Goal: Transaction & Acquisition: Download file/media

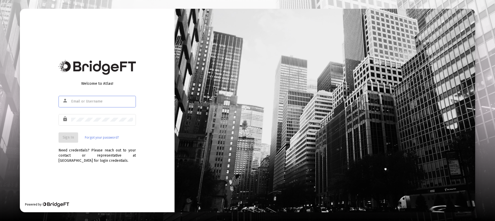
drag, startPoint x: 105, startPoint y: 100, endPoint x: 109, endPoint y: 103, distance: 5.3
click at [105, 100] on input "text" at bounding box center [102, 102] width 62 height 4
type input "[EMAIL_ADDRESS][DOMAIN_NAME]"
click at [67, 142] on button "Sign In" at bounding box center [69, 138] width 20 height 10
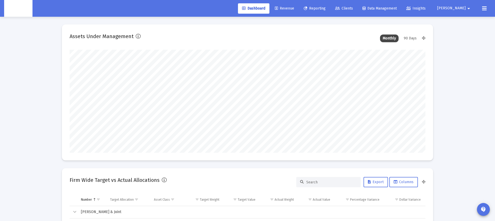
scroll to position [103, 192]
click at [326, 6] on span "Reporting" at bounding box center [315, 8] width 22 height 4
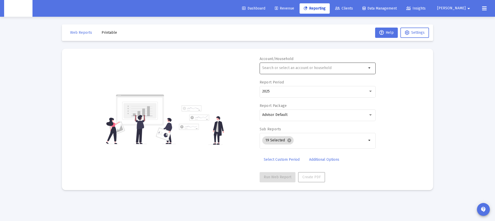
click at [337, 65] on div at bounding box center [314, 68] width 104 height 13
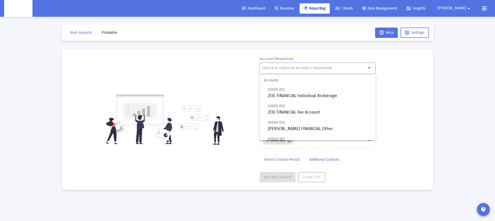
click at [290, 64] on div at bounding box center [314, 68] width 104 height 13
click at [284, 69] on input "d" at bounding box center [314, 68] width 104 height 4
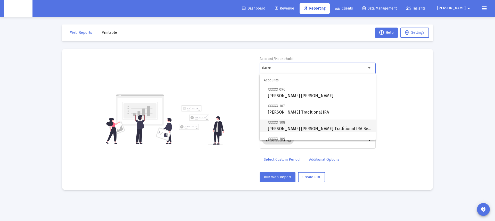
click at [294, 123] on span "XXXXX 108 [PERSON_NAME] [PERSON_NAME] Traditional IRA Beneficiary" at bounding box center [320, 125] width 104 height 13
type input "[PERSON_NAME] [PERSON_NAME] Traditional IRA Beneficiary"
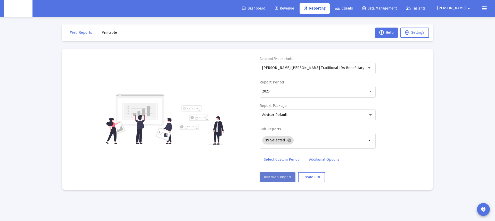
click at [269, 179] on span "Run Web Report" at bounding box center [278, 177] width 28 height 4
select select "View all"
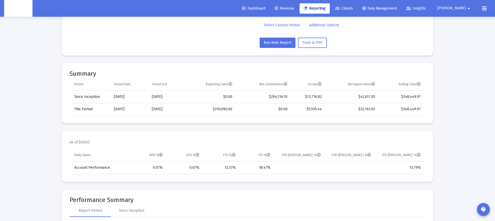
scroll to position [135, 0]
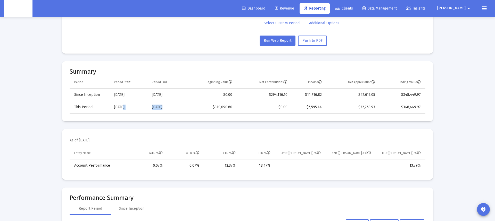
drag, startPoint x: 121, startPoint y: 107, endPoint x: 161, endPoint y: 110, distance: 40.1
click at [161, 110] on tr "This Period [DATE] [DATE] $310,090.60 $0.00 $5,595.44 $32,763.93 $348,449.97" at bounding box center [248, 107] width 356 height 12
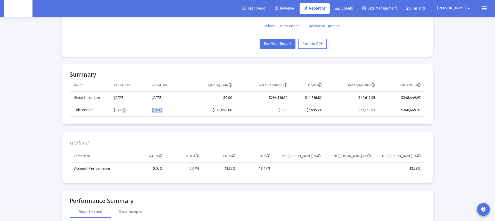
scroll to position [131, 0]
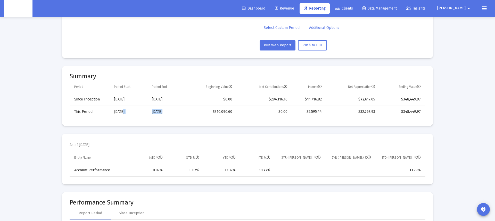
click at [161, 110] on td "[DATE]" at bounding box center [166, 112] width 36 height 12
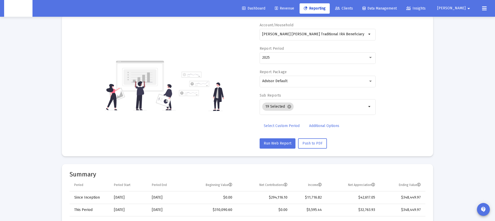
scroll to position [0, 0]
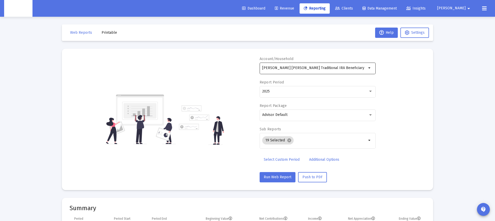
click at [372, 68] on mat-icon "arrow_drop_down" at bounding box center [370, 68] width 6 height 6
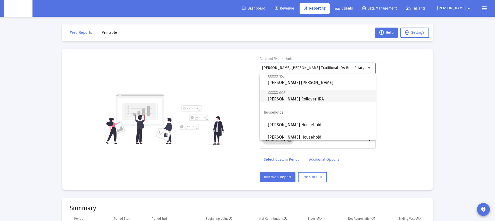
scroll to position [79, 0]
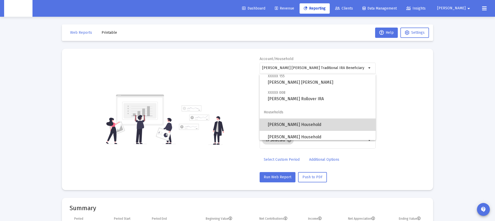
click at [295, 125] on span "[PERSON_NAME] Household" at bounding box center [320, 125] width 104 height 12
type input "[PERSON_NAME] Household"
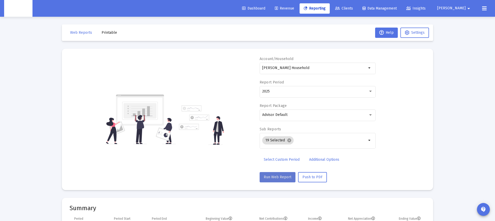
click at [281, 179] on span "Run Web Report" at bounding box center [278, 177] width 28 height 4
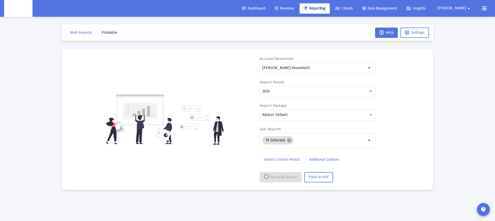
select select "View all"
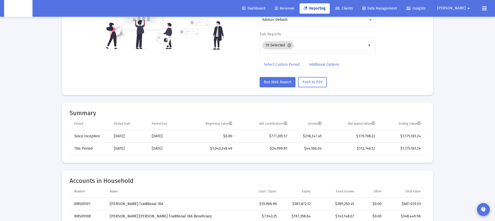
scroll to position [0, 0]
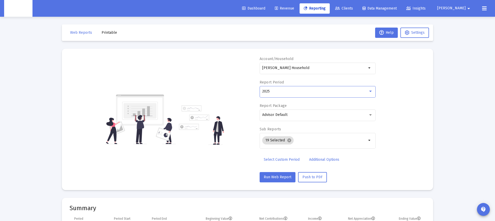
click at [280, 92] on div "2025" at bounding box center [315, 92] width 106 height 4
click at [208, 85] on div at bounding box center [247, 110] width 495 height 221
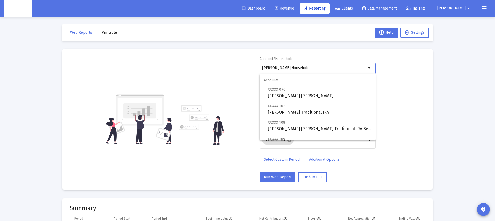
click at [269, 68] on input "[PERSON_NAME] Household" at bounding box center [314, 68] width 104 height 4
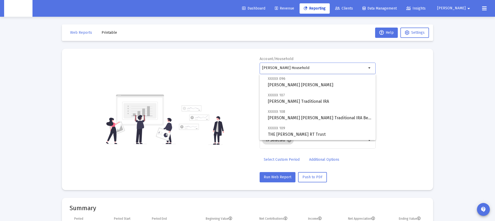
scroll to position [11, 0]
click at [230, 78] on div "Account/Household [PERSON_NAME] Household arrow_drop_down Report Period 2025 Re…" at bounding box center [248, 119] width 356 height 126
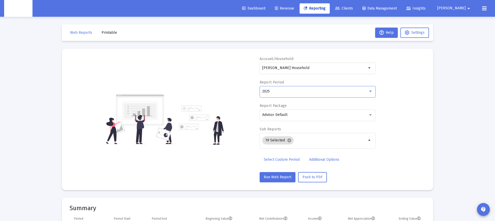
click at [287, 92] on div "2025" at bounding box center [315, 92] width 106 height 4
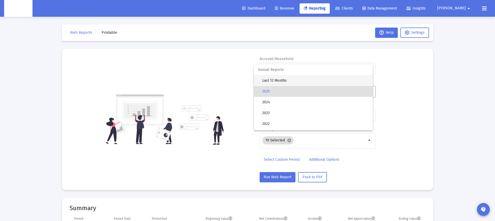
click at [278, 81] on span "Last 12 Months" at bounding box center [315, 80] width 107 height 11
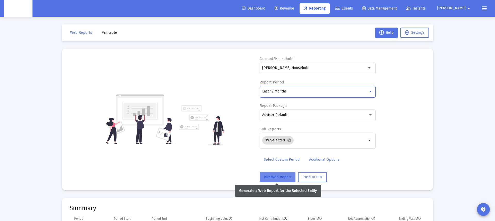
click at [271, 177] on span "Run Web Report" at bounding box center [278, 177] width 28 height 4
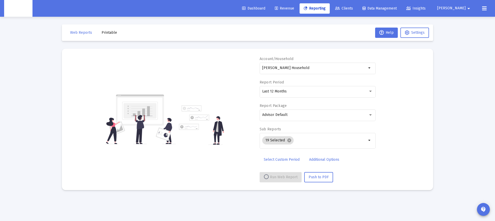
select select "View all"
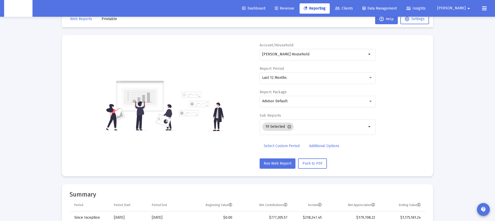
scroll to position [0, 0]
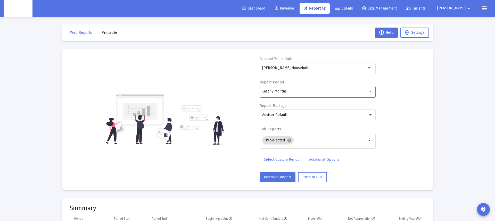
click at [336, 93] on div "Last 12 Months" at bounding box center [315, 92] width 106 height 4
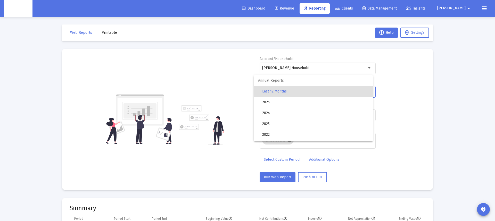
click at [416, 96] on div at bounding box center [247, 110] width 495 height 221
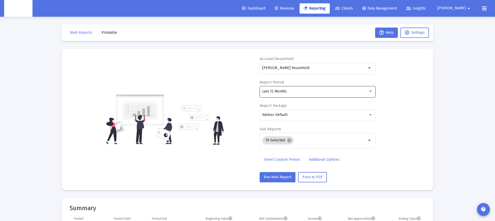
click at [301, 94] on div "Last 12 Months" at bounding box center [317, 91] width 111 height 13
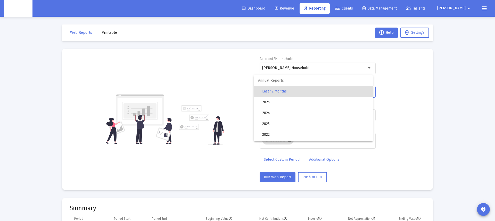
click at [239, 100] on div at bounding box center [247, 110] width 495 height 221
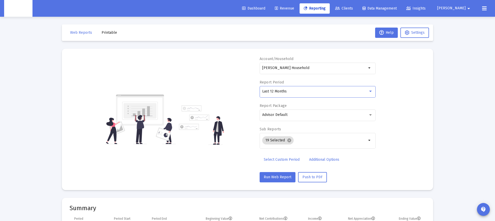
click at [360, 92] on div "Last 12 Months" at bounding box center [315, 92] width 106 height 4
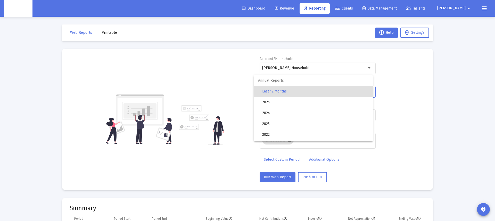
click at [273, 83] on span "Annual Reports" at bounding box center [313, 80] width 119 height 11
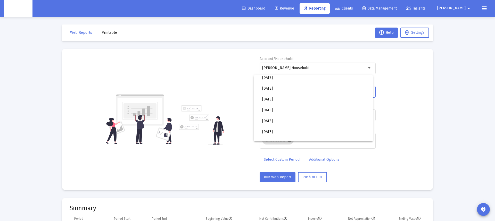
scroll to position [123, 0]
drag, startPoint x: 275, startPoint y: 86, endPoint x: 410, endPoint y: 110, distance: 137.0
click at [410, 110] on div "Annual Reports Last 12 Months 2025 2024 2023 2022 2021 2020 2019 Monthly Report…" at bounding box center [247, 110] width 495 height 221
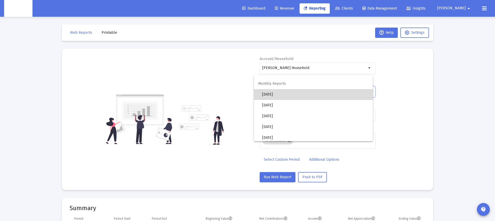
click at [277, 94] on span "[DATE]" at bounding box center [315, 94] width 107 height 11
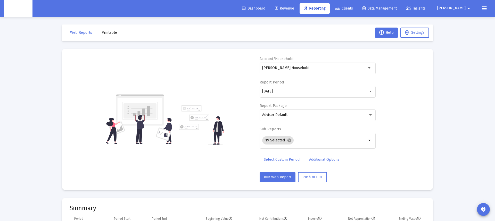
click at [398, 129] on div "Account/Household [PERSON_NAME] Household arrow_drop_down Report Period [DATE] …" at bounding box center [248, 119] width 356 height 126
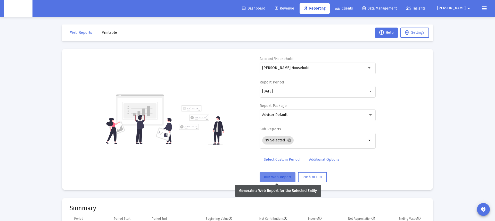
click at [277, 179] on span "Run Web Report" at bounding box center [278, 177] width 28 height 4
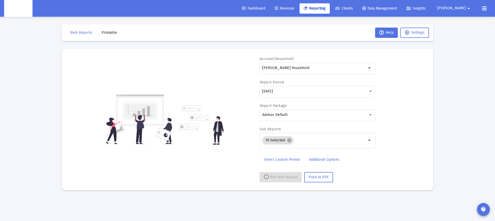
select select "View all"
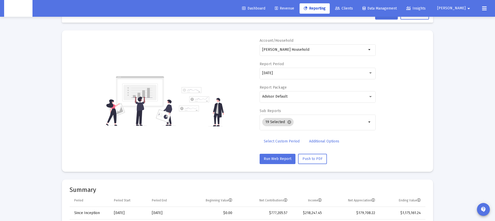
scroll to position [0, 0]
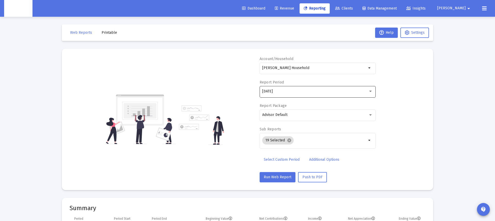
click at [270, 94] on div "[DATE]" at bounding box center [317, 91] width 111 height 13
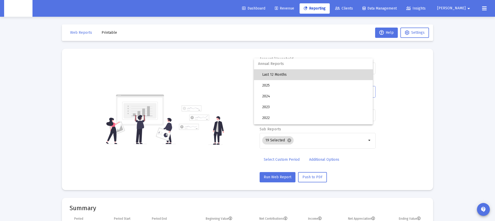
click at [273, 75] on span "Last 12 Months" at bounding box center [315, 74] width 107 height 11
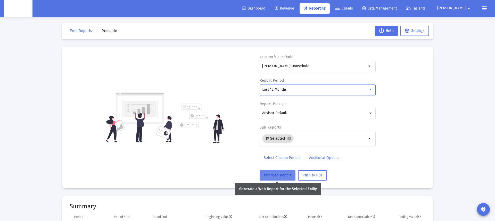
scroll to position [2, 0]
click at [280, 177] on span "Run Web Report" at bounding box center [278, 175] width 28 height 4
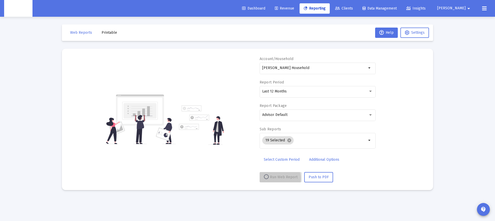
scroll to position [0, 0]
select select "View all"
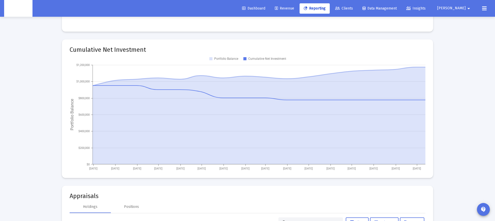
scroll to position [871, 0]
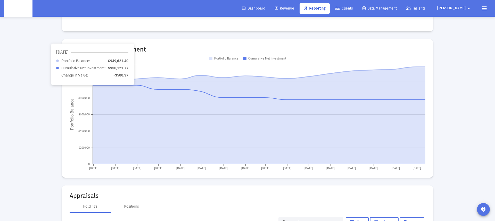
click at [95, 146] on icon at bounding box center [259, 115] width 333 height 97
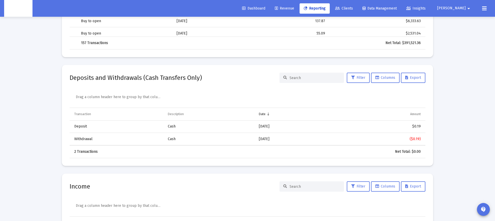
scroll to position [1672, 0]
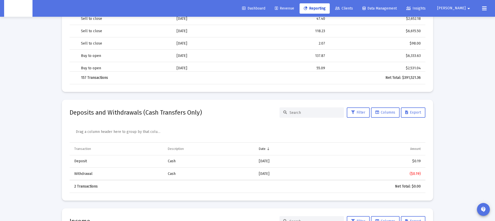
click at [291, 116] on div at bounding box center [312, 113] width 64 height 10
click at [326, 112] on input at bounding box center [315, 113] width 51 height 4
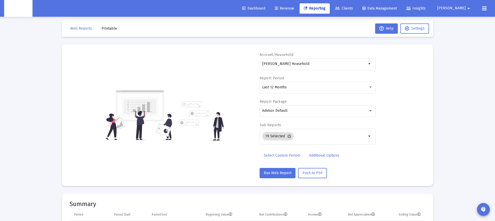
scroll to position [0, 0]
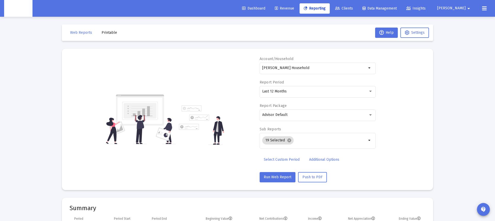
click at [215, 178] on div "Account/Household [PERSON_NAME] Household arrow_drop_down Report Period Last 12…" at bounding box center [248, 119] width 356 height 126
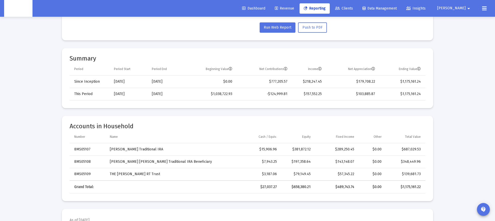
scroll to position [150, 0]
click at [290, 93] on td "-$124,999.81" at bounding box center [263, 94] width 55 height 12
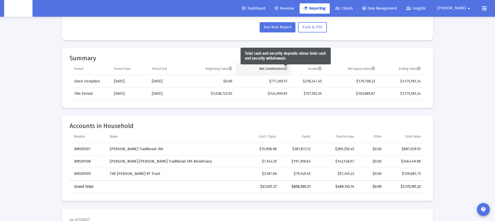
click at [287, 69] on icon "Column Net Contributions" at bounding box center [286, 69] width 4 height 4
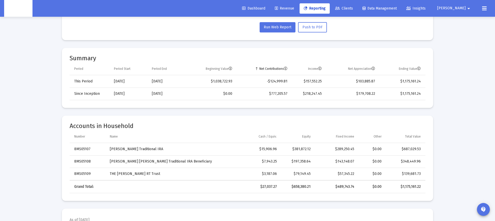
click at [287, 69] on icon "Column Net Contributions" at bounding box center [286, 69] width 4 height 4
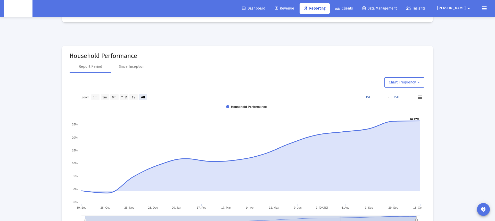
scroll to position [653, 0]
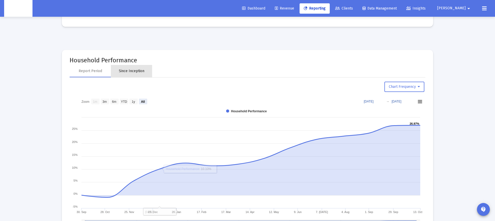
click at [132, 72] on div "Since Inception" at bounding box center [132, 71] width 26 height 5
select select "View all"
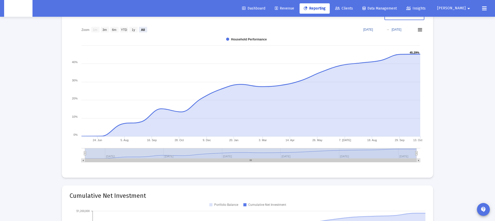
scroll to position [830, 0]
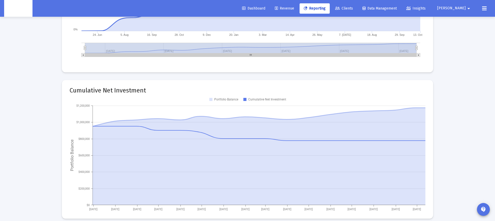
click at [217, 102] on rect at bounding box center [248, 153] width 356 height 116
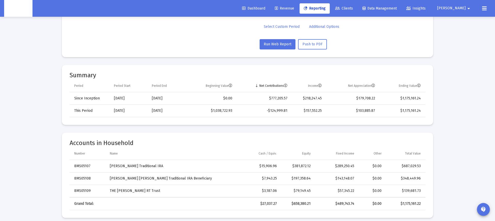
scroll to position [0, 0]
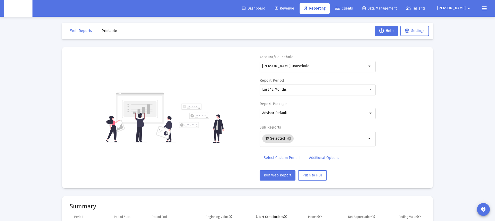
click at [249, 161] on div "Account/Household [PERSON_NAME] Household arrow_drop_down Report Period Last 12…" at bounding box center [248, 118] width 356 height 126
click at [283, 157] on span "Select Custom Period" at bounding box center [282, 158] width 36 height 4
click at [281, 86] on div at bounding box center [285, 89] width 46 height 13
click at [281, 92] on input at bounding box center [285, 90] width 46 height 4
click at [314, 90] on icon "Open calendar" at bounding box center [313, 89] width 4 height 5
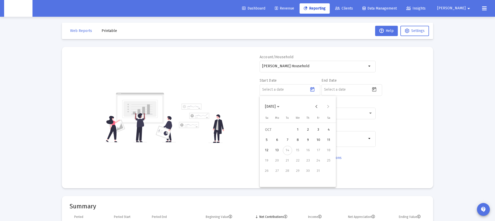
click at [280, 108] on span "[DATE]" at bounding box center [272, 106] width 14 height 4
click at [313, 174] on div "2024" at bounding box center [307, 174] width 16 height 9
click at [323, 145] on div "AUG" at bounding box center [325, 143] width 16 height 9
click at [309, 128] on div "1" at bounding box center [308, 129] width 9 height 9
type input "[DATE]"
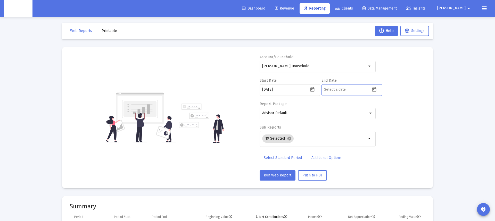
click at [338, 91] on input at bounding box center [347, 90] width 46 height 4
click at [375, 91] on icon "Open calendar" at bounding box center [374, 89] width 5 height 5
click at [338, 148] on div "13" at bounding box center [339, 150] width 9 height 9
type input "[DATE]"
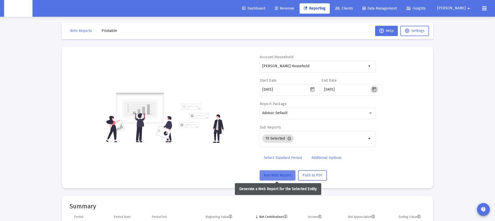
click at [273, 177] on span "Run Web Report" at bounding box center [278, 175] width 28 height 4
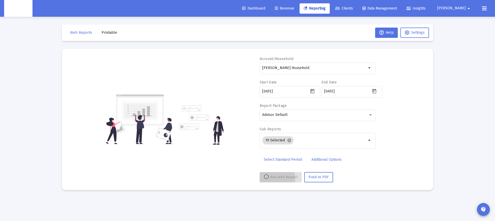
scroll to position [0, 0]
select select "View all"
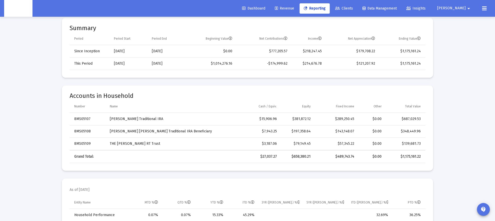
scroll to position [164, 0]
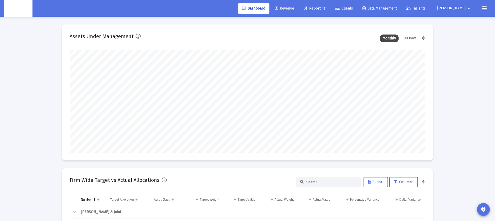
select select "View all"
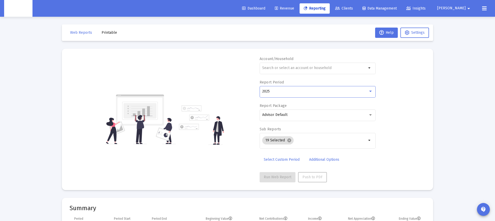
click at [288, 93] on div "2025" at bounding box center [315, 92] width 106 height 4
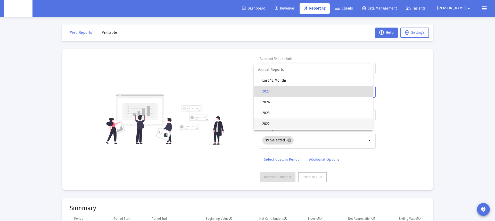
scroll to position [172, 0]
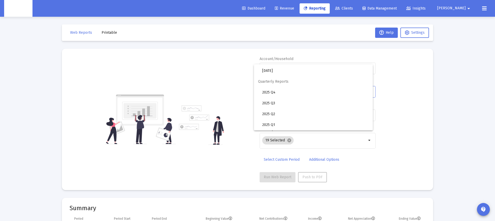
click at [241, 92] on div at bounding box center [247, 110] width 495 height 221
click at [287, 160] on span "Select Custom Period" at bounding box center [282, 160] width 36 height 4
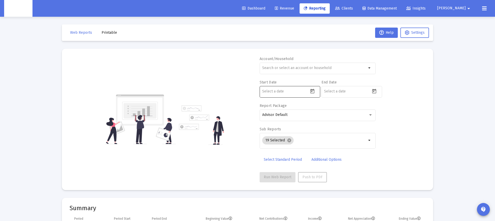
click at [273, 92] on input at bounding box center [285, 92] width 46 height 4
click at [312, 91] on icon "Open calendar" at bounding box center [312, 91] width 5 height 5
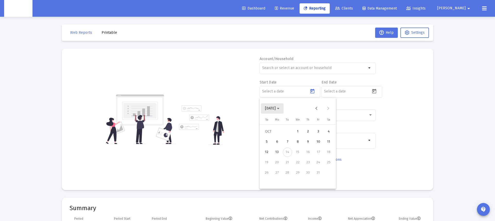
click at [280, 108] on icon "Choose month and year" at bounding box center [278, 108] width 3 height 1
click at [309, 177] on div "2024" at bounding box center [307, 176] width 16 height 9
click at [326, 145] on div "AUG" at bounding box center [325, 145] width 16 height 9
drag, startPoint x: 305, startPoint y: 132, endPoint x: 321, endPoint y: 122, distance: 19.0
click at [306, 132] on div "1" at bounding box center [308, 131] width 9 height 9
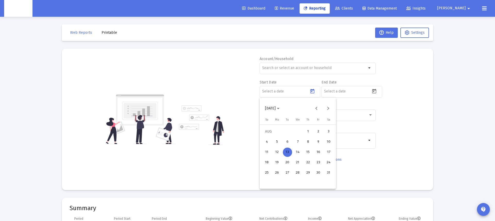
type input "[DATE]"
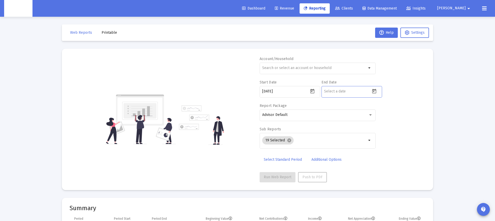
click at [346, 91] on input at bounding box center [347, 92] width 46 height 4
click at [372, 91] on icon "Open calendar" at bounding box center [374, 91] width 5 height 5
drag, startPoint x: 339, startPoint y: 152, endPoint x: 319, endPoint y: 95, distance: 60.4
click at [339, 152] on div "13" at bounding box center [339, 152] width 9 height 9
type input "[DATE]"
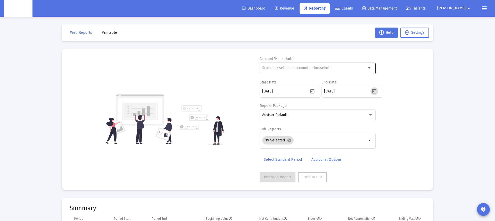
click at [313, 69] on input "text" at bounding box center [314, 68] width 104 height 4
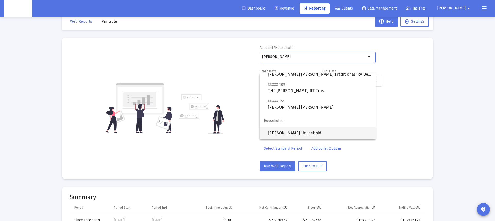
scroll to position [12, 0]
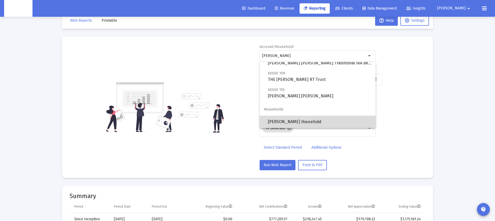
click at [310, 122] on span "[PERSON_NAME] Household" at bounding box center [320, 122] width 104 height 12
type input "[PERSON_NAME] Household"
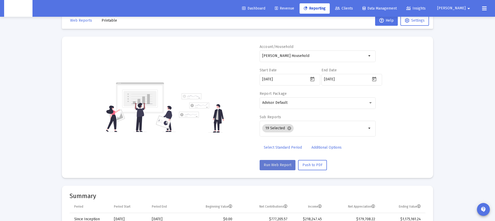
click at [280, 167] on span "Run Web Report" at bounding box center [278, 165] width 28 height 4
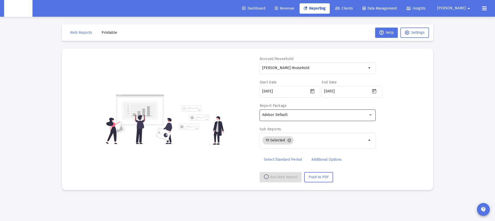
select select "View all"
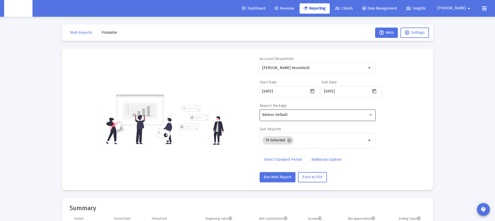
scroll to position [2724, 0]
click at [273, 115] on span "Advisor Default" at bounding box center [274, 115] width 25 height 4
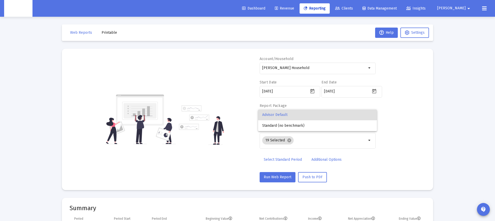
click at [202, 170] on div at bounding box center [247, 110] width 495 height 221
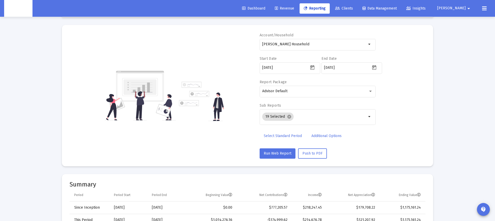
scroll to position [25, 0]
click at [312, 135] on span "Additional Options" at bounding box center [327, 135] width 30 height 4
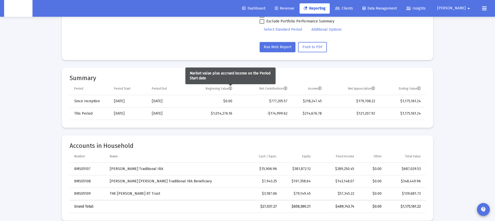
scroll to position [217, 0]
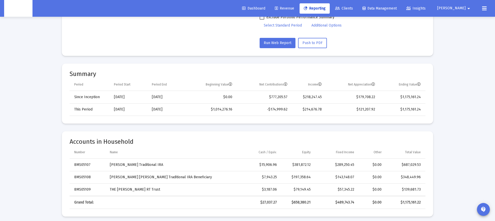
click at [263, 124] on div "Accounts in Household Number Name Cash / Equiv. Equity Fixed Income Other Total…" at bounding box center [247, 170] width 371 height 93
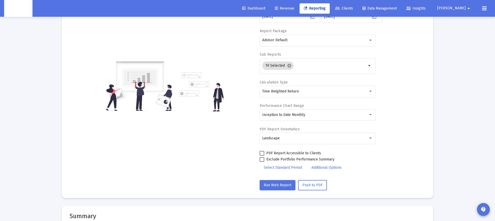
scroll to position [79, 0]
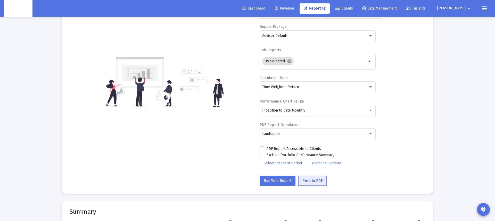
click at [311, 180] on span "Push to PDF" at bounding box center [313, 181] width 20 height 4
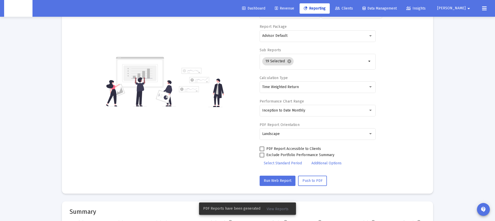
click at [275, 210] on span "View Reports" at bounding box center [278, 209] width 22 height 4
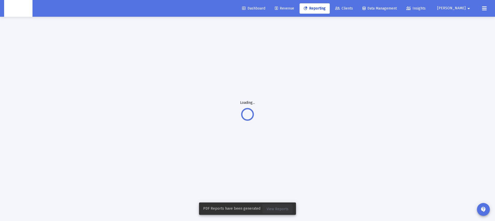
scroll to position [17, 0]
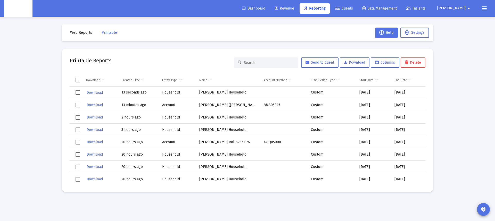
click at [383, 95] on td "[DATE]" at bounding box center [373, 93] width 35 height 12
click at [78, 93] on span "Select row" at bounding box center [78, 92] width 5 height 5
click at [92, 91] on span "Download" at bounding box center [95, 93] width 16 height 4
